Goal: Information Seeking & Learning: Understand process/instructions

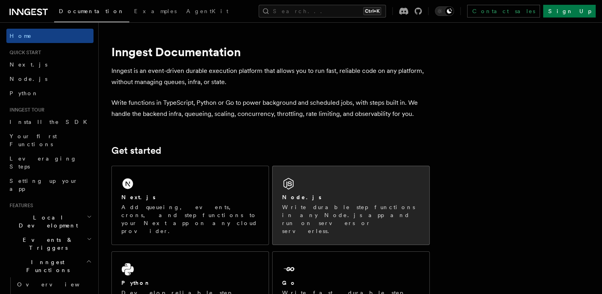
click at [330, 187] on div "Node.js Write durable step functions in any Node.js app and run on servers or s…" at bounding box center [351, 205] width 157 height 78
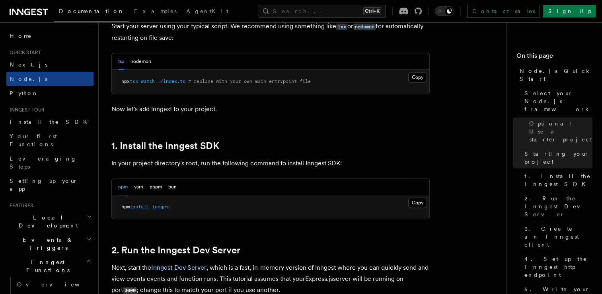
scroll to position [424, 0]
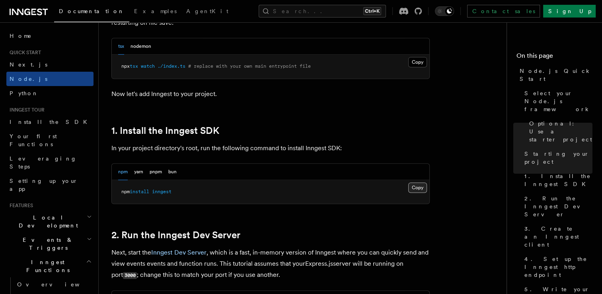
click at [418, 185] on button "Copy Copied" at bounding box center [417, 187] width 19 height 10
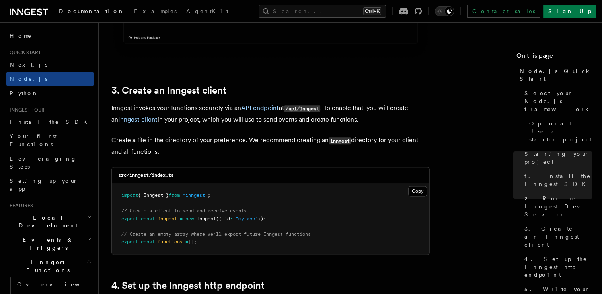
scroll to position [1008, 0]
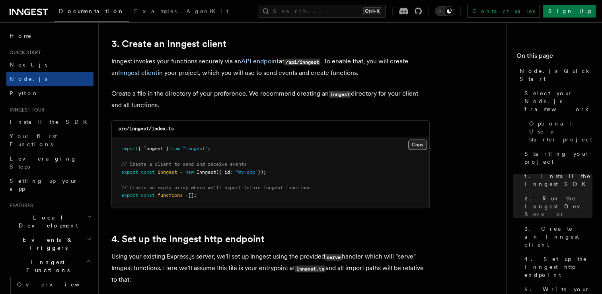
click at [419, 141] on button "Copy Copied" at bounding box center [417, 144] width 19 height 10
